Goal: Book appointment/travel/reservation

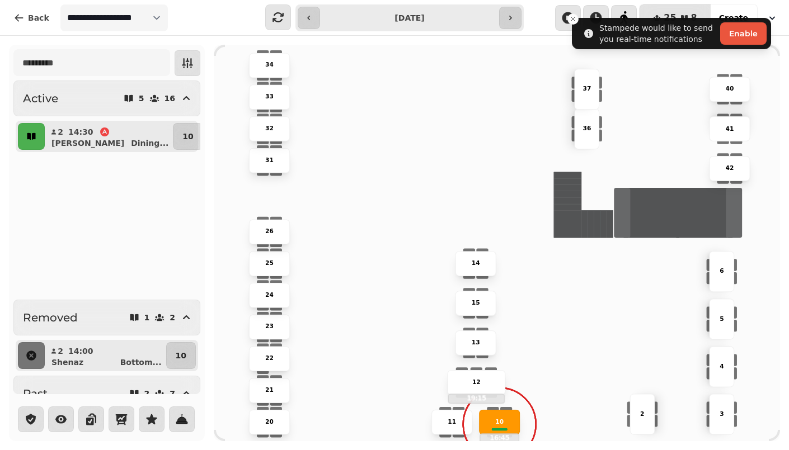
click at [29, 136] on icon "button" at bounding box center [31, 136] width 8 height 7
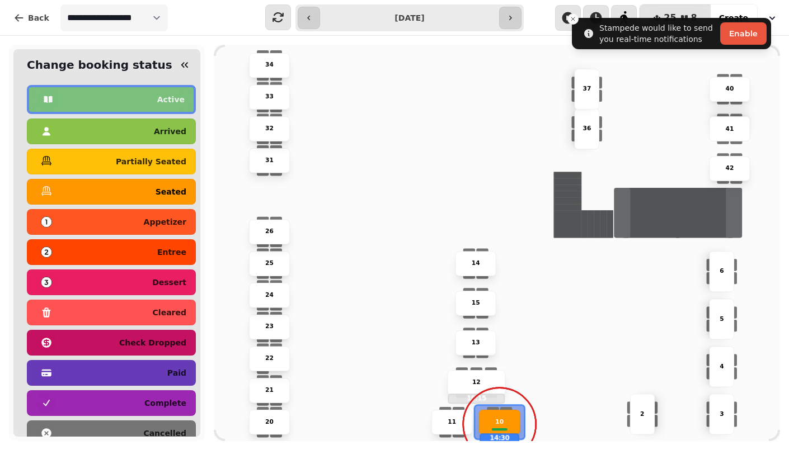
click at [136, 185] on div "seated" at bounding box center [111, 192] width 150 height 18
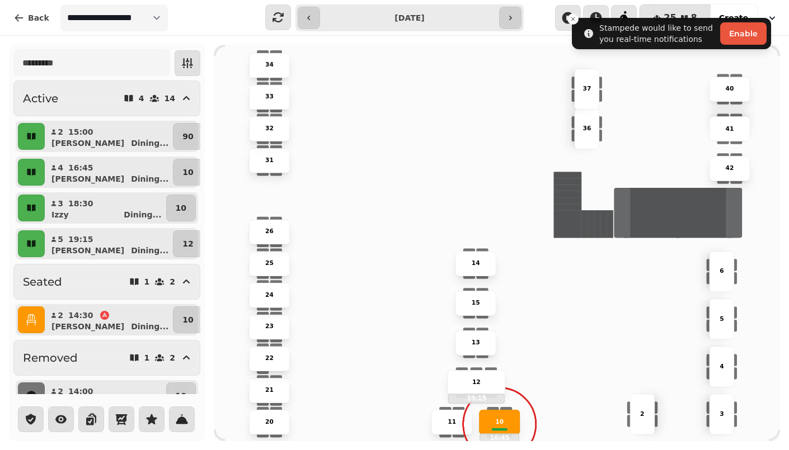
click at [18, 131] on button "button" at bounding box center [31, 136] width 27 height 27
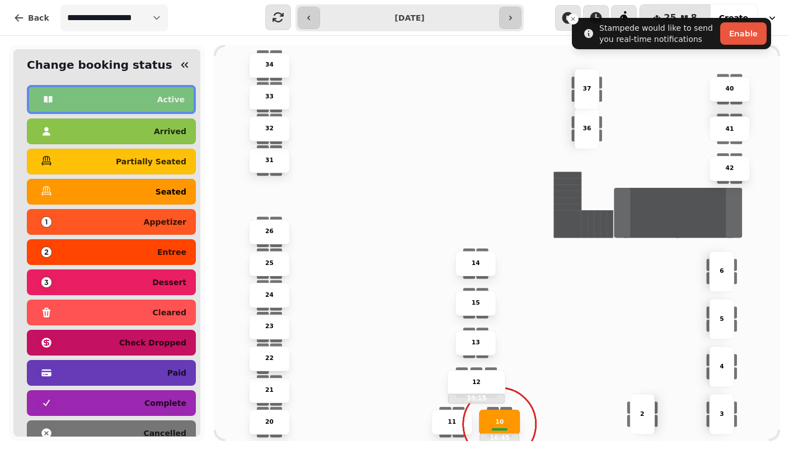
click at [117, 194] on div "seated" at bounding box center [111, 192] width 150 height 18
